Goal: Find specific page/section: Find specific page/section

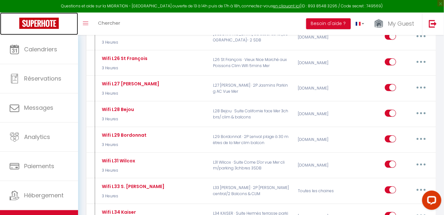
click at [33, 23] on img at bounding box center [39, 23] width 40 height 11
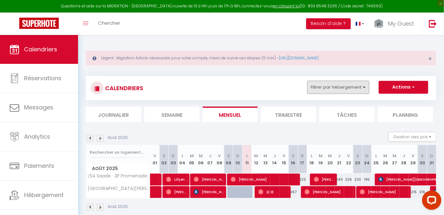
click at [354, 92] on button "Filtrer par hébergement" at bounding box center [339, 87] width 62 height 13
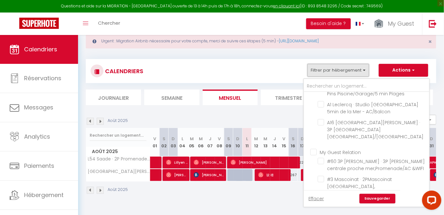
scroll to position [35, 0]
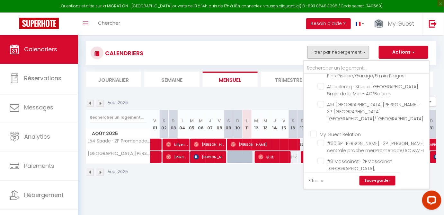
click at [313, 183] on link "Effacer" at bounding box center [316, 181] width 15 height 7
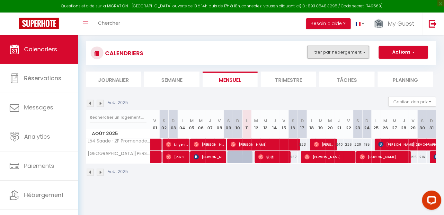
click at [361, 55] on button "Filtrer par hébergement" at bounding box center [339, 52] width 62 height 13
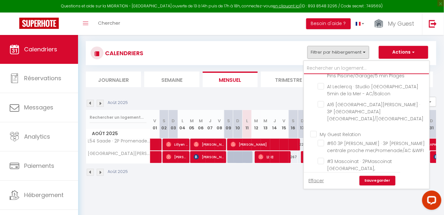
click at [356, 68] on input "text" at bounding box center [366, 69] width 125 height 12
type input "l"
checkbox input "false"
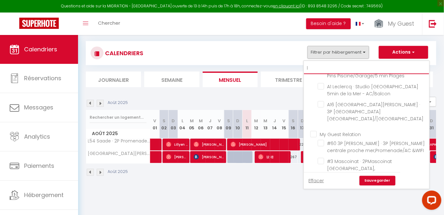
checkbox input "false"
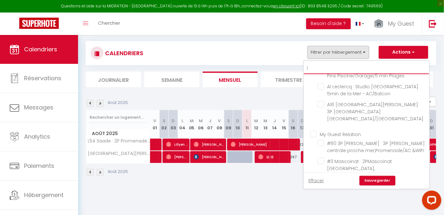
checkbox input "false"
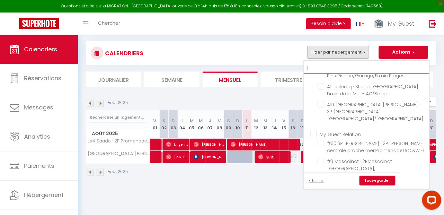
checkbox input "false"
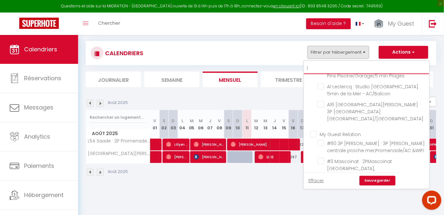
checkbox input "false"
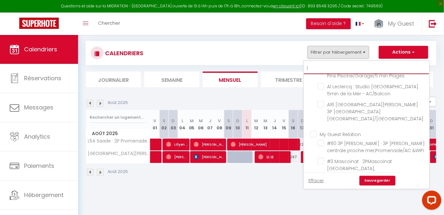
checkbox input "false"
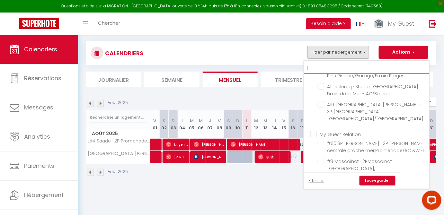
checkbox input "false"
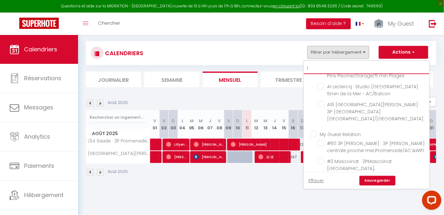
checkbox input "false"
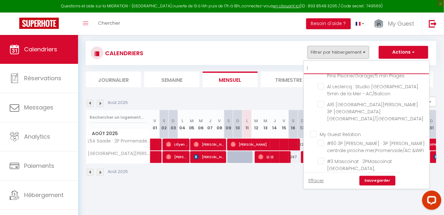
checkbox input "false"
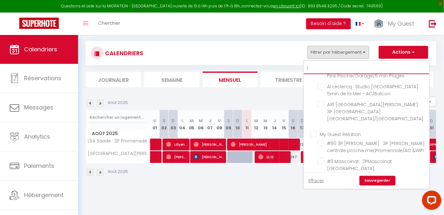
checkbox input "false"
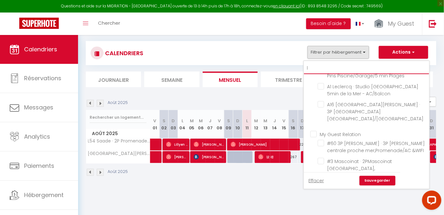
checkbox input "false"
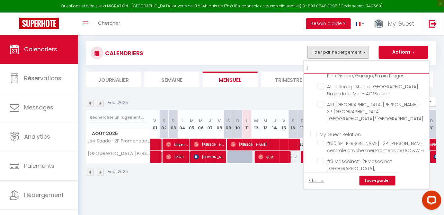
checkbox input "false"
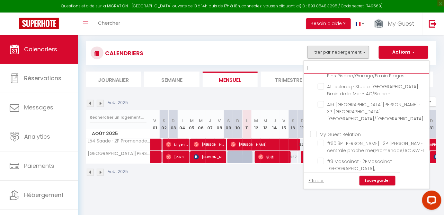
checkbox input "false"
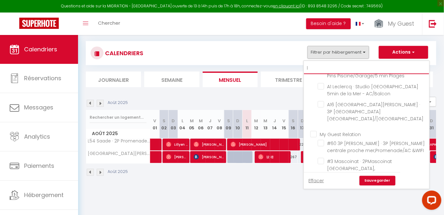
checkbox input "false"
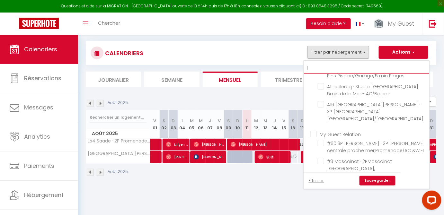
checkbox input "false"
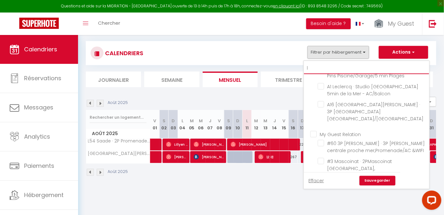
checkbox input "false"
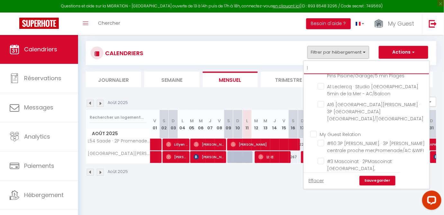
checkbox input "false"
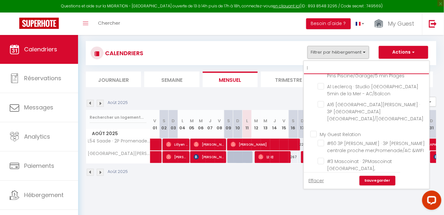
checkbox input "false"
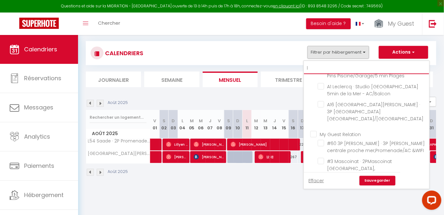
checkbox input "false"
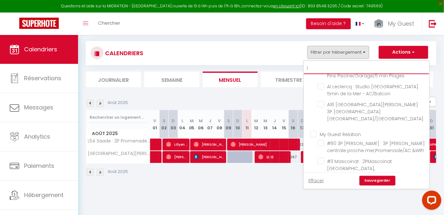
checkbox input "false"
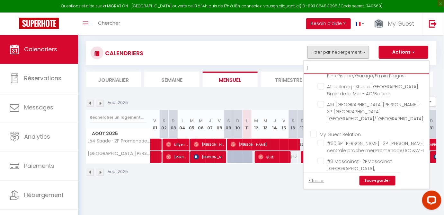
checkbox input "false"
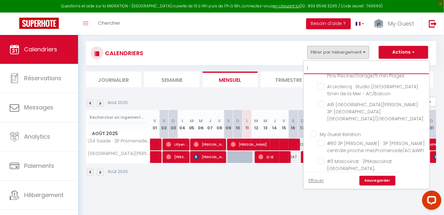
checkbox input "false"
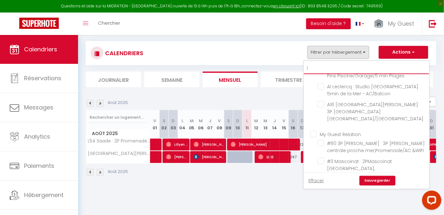
checkbox input "false"
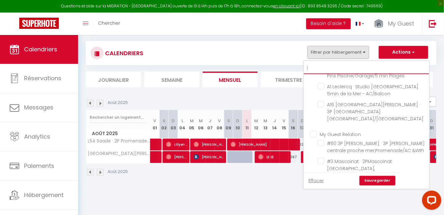
checkbox input "false"
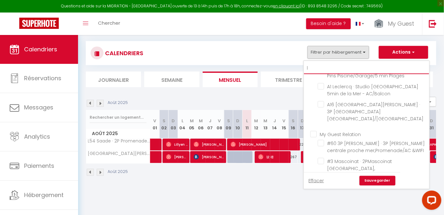
checkbox input "false"
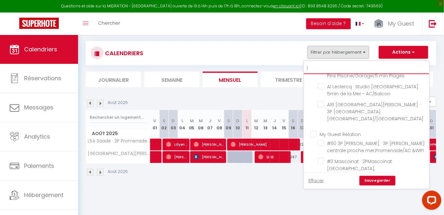
checkbox input "false"
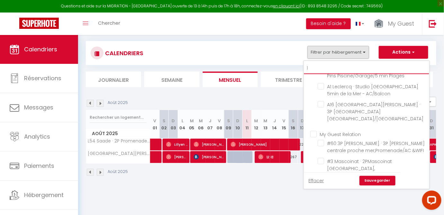
checkbox input "false"
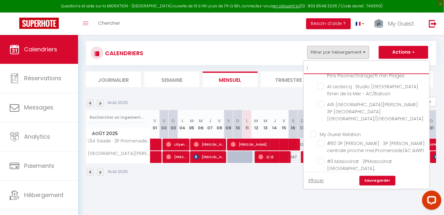
checkbox input "false"
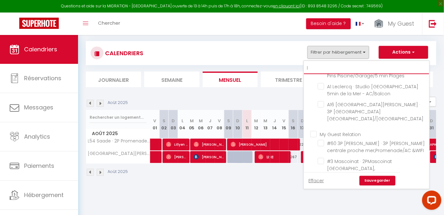
checkbox input "false"
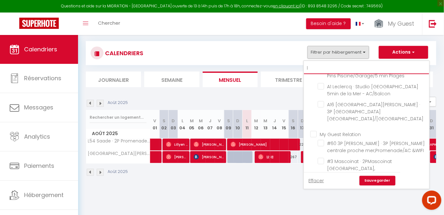
checkbox input "false"
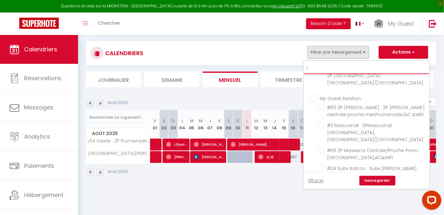
type input "l2"
checkbox input "false"
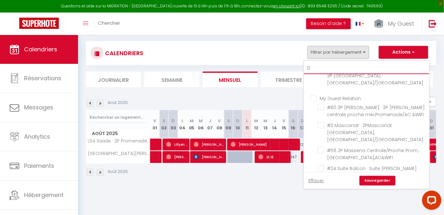
checkbox input "false"
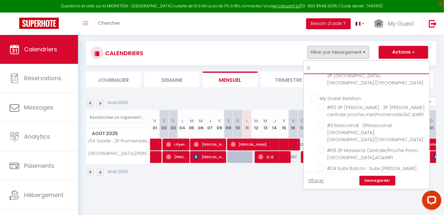
scroll to position [101, 0]
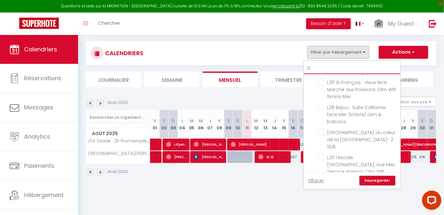
type input "l2"
checkbox input "false"
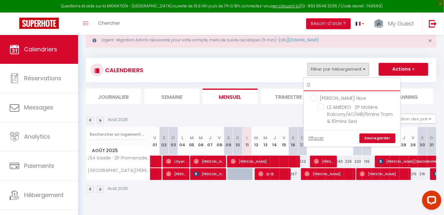
scroll to position [0, 0]
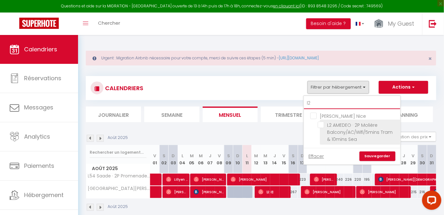
type input "l2 a"
checkbox input "false"
type input "l2 am"
checkbox input "false"
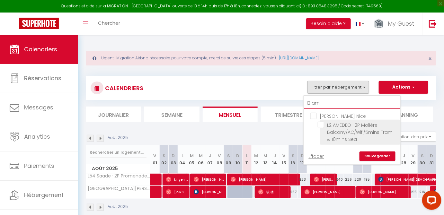
checkbox input "false"
type input "l2 am"
click at [321, 123] on input "L2 AMEDEO · 2P Molière Balcony/AC/Wifi/5mins Tram & 10mins Sea" at bounding box center [358, 125] width 80 height 6
checkbox input "true"
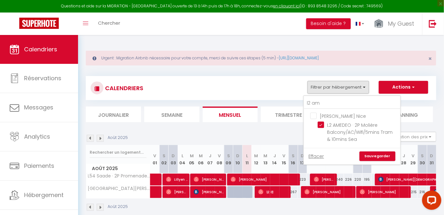
click at [378, 155] on link "Sauvegarder" at bounding box center [378, 157] width 36 height 10
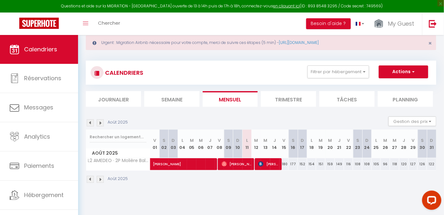
scroll to position [29, 0]
